Goal: Task Accomplishment & Management: Understand process/instructions

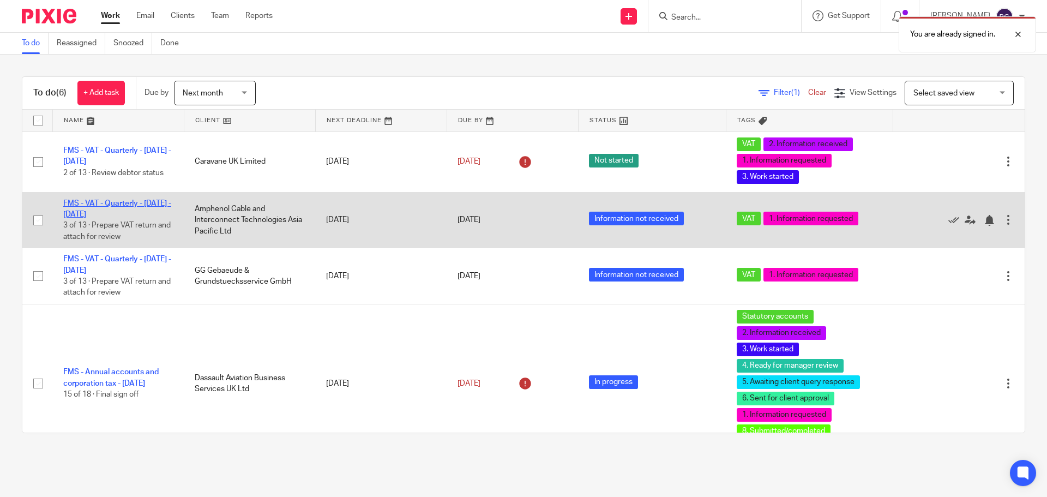
click at [121, 207] on link "FMS - VAT - Quarterly - [DATE] - [DATE]" at bounding box center [117, 209] width 108 height 19
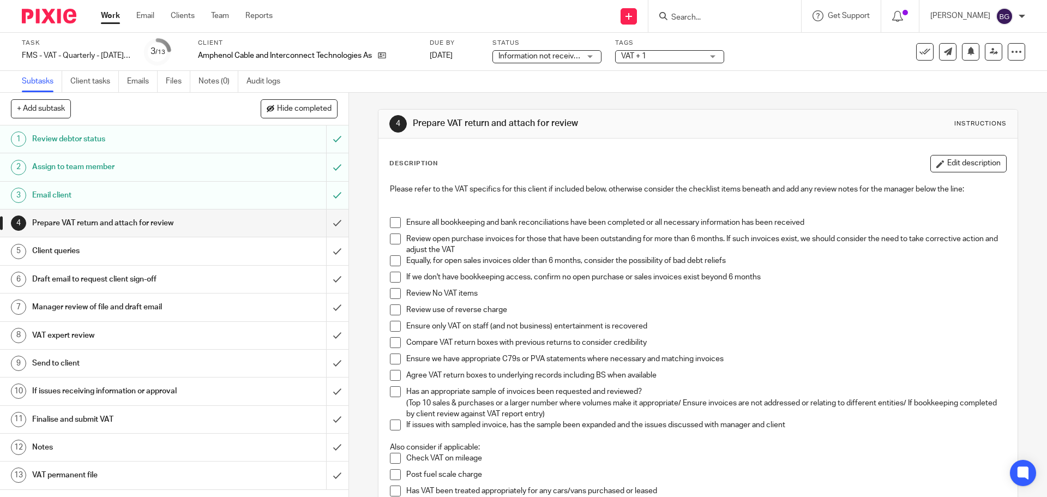
click at [70, 334] on h1 "VAT expert review" at bounding box center [126, 335] width 189 height 16
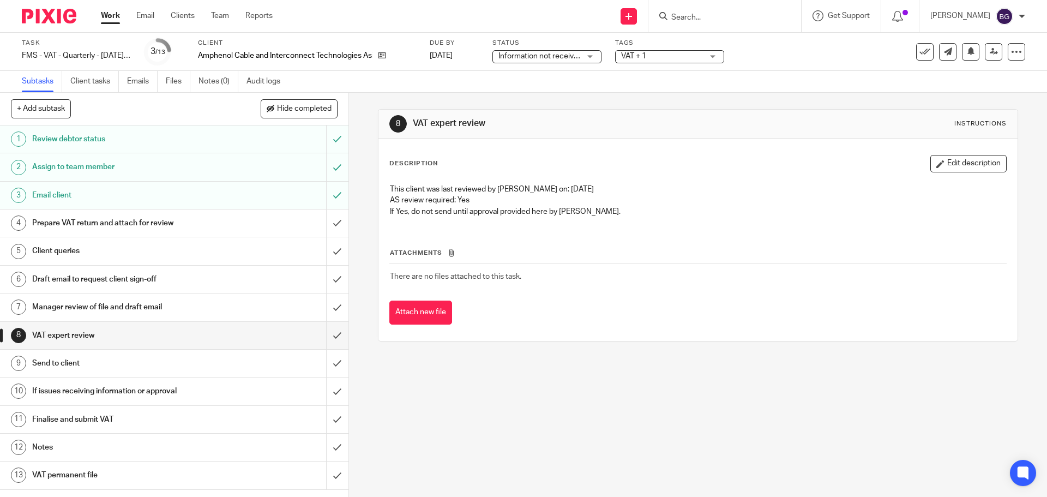
click at [584, 210] on p "If Yes, do not send until approval provided here by [PERSON_NAME]." at bounding box center [698, 211] width 616 height 11
click at [583, 210] on p "If Yes, do not send until approval provided here by [PERSON_NAME]." at bounding box center [698, 211] width 616 height 11
click at [607, 226] on div "Attachments There are no files attached to this task. Attach new file" at bounding box center [697, 275] width 617 height 99
